Goal: Navigation & Orientation: Find specific page/section

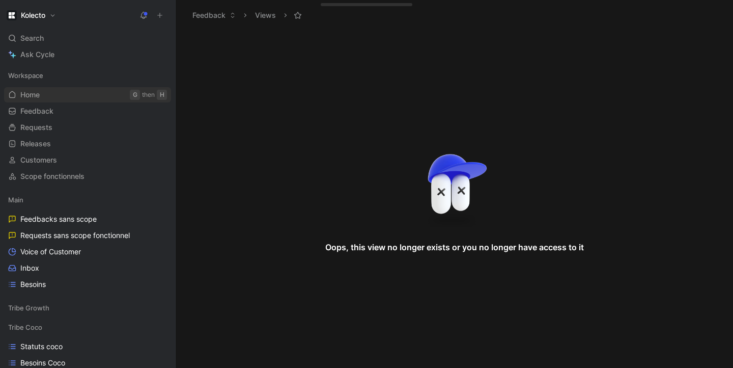
click at [51, 101] on link "Home G then H" at bounding box center [87, 94] width 167 height 15
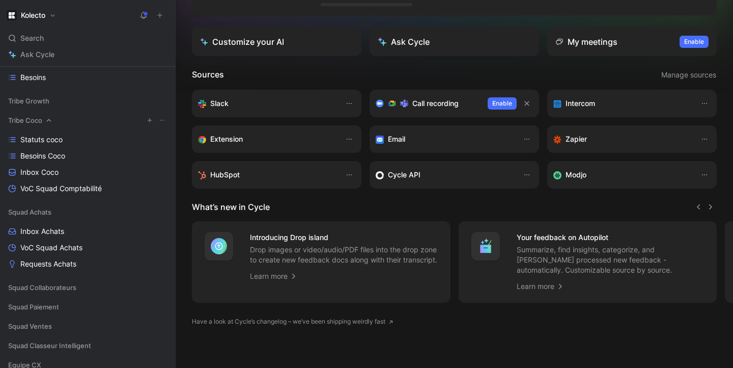
scroll to position [207, 0]
click at [41, 143] on span "Statuts coco" at bounding box center [41, 139] width 42 height 10
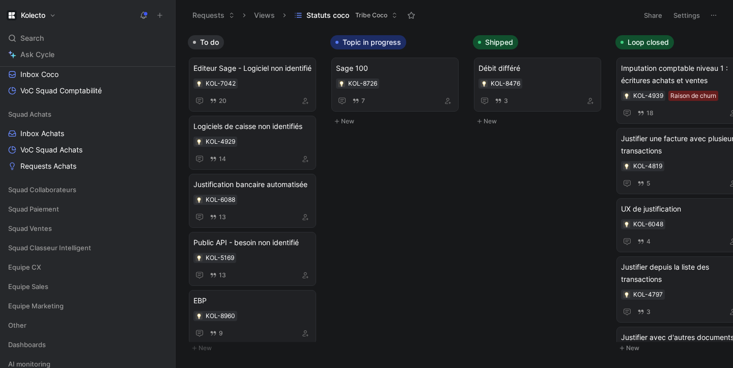
scroll to position [363, 0]
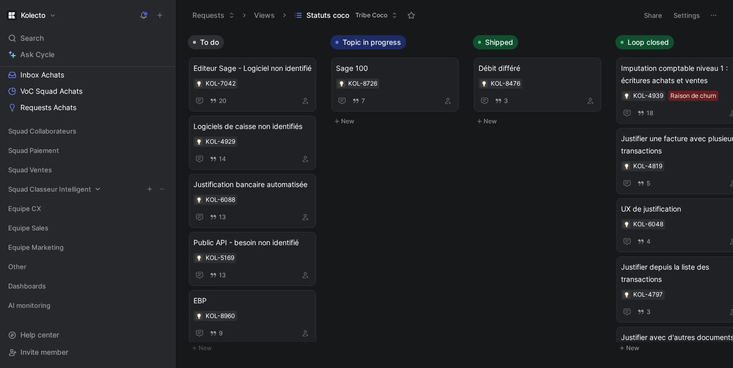
click at [35, 189] on span "Squad Classeur Intelligent" at bounding box center [49, 189] width 83 height 10
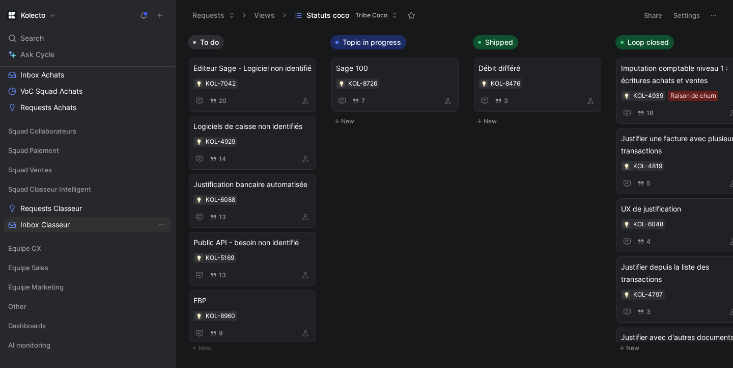
click at [47, 223] on span "Inbox Classeur" at bounding box center [44, 224] width 49 height 10
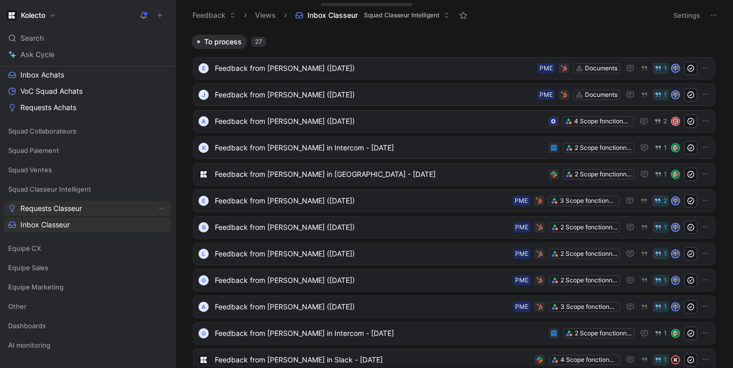
click at [82, 209] on span "Requests Classeur" at bounding box center [51, 208] width 62 height 10
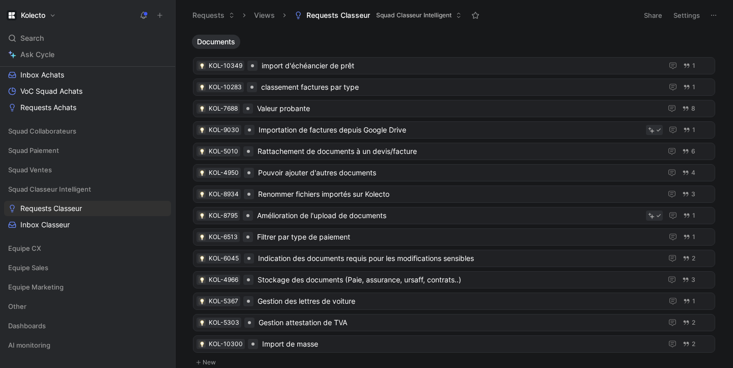
click at [55, 234] on div "Squad Classeur Intelligent Requests Classeur Inbox Classeur" at bounding box center [87, 210] width 167 height 59
click at [57, 231] on link "Inbox Classeur" at bounding box center [87, 224] width 167 height 15
